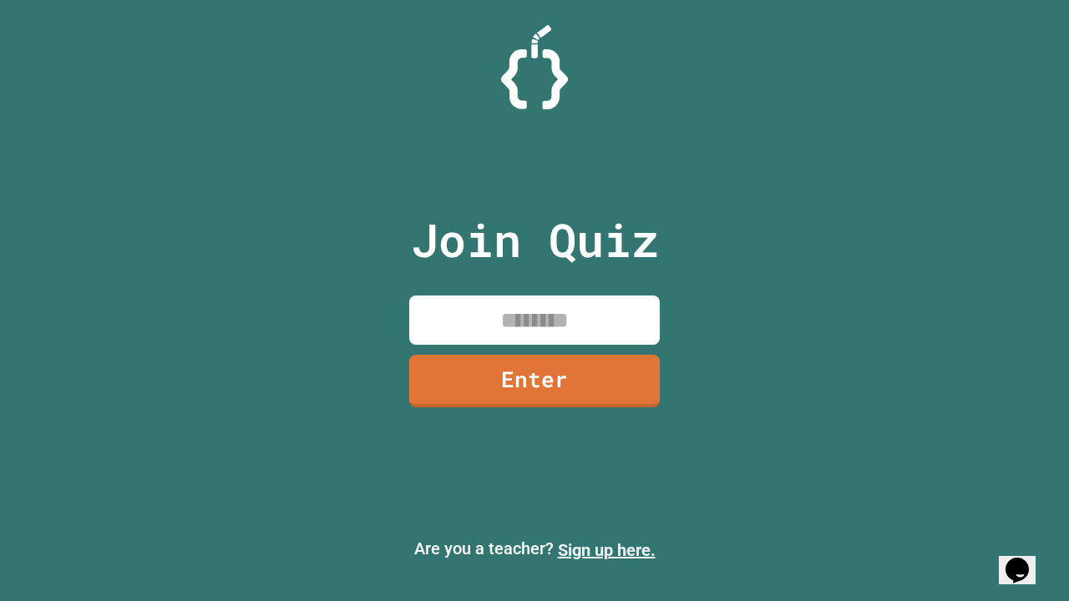
click at [606, 550] on link "Sign up here." at bounding box center [607, 550] width 98 height 20
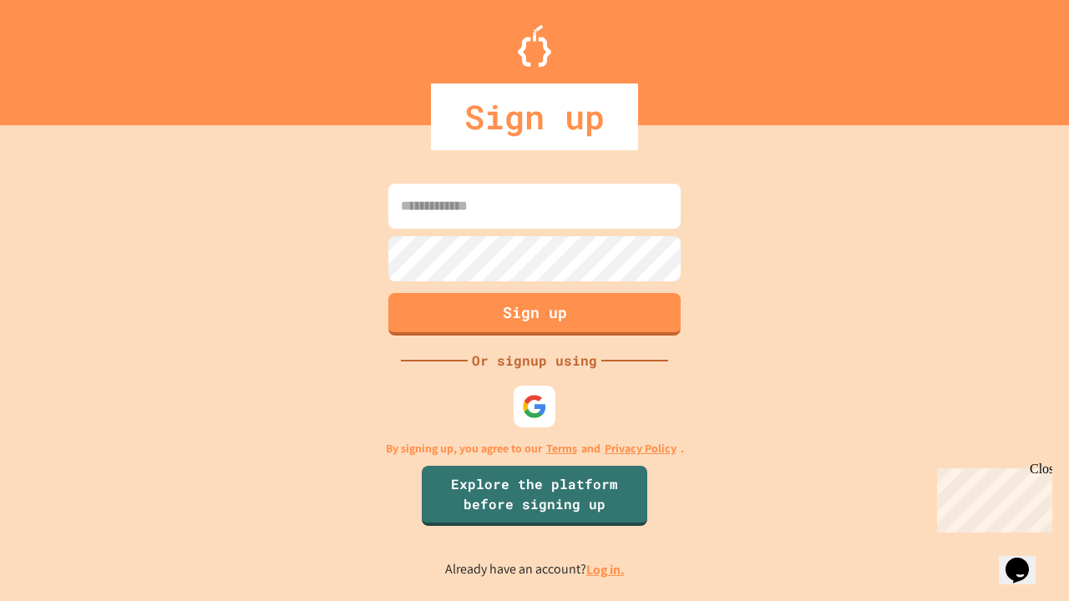
click at [606, 569] on link "Log in." at bounding box center [605, 570] width 38 height 18
